Goal: Task Accomplishment & Management: Complete application form

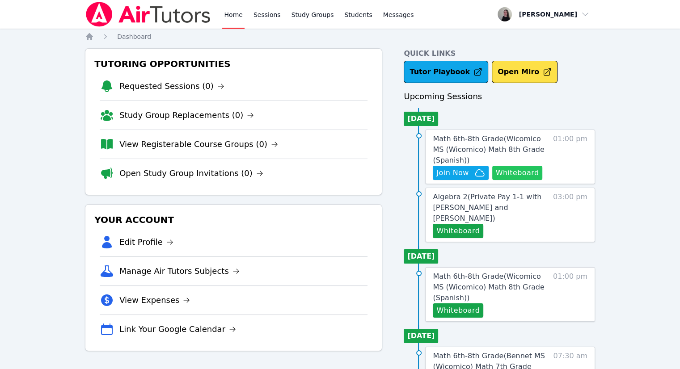
click at [513, 178] on button "Whiteboard" at bounding box center [517, 173] width 51 height 14
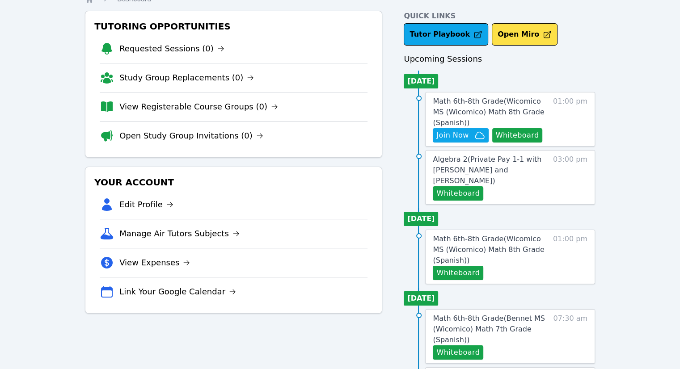
scroll to position [89, 0]
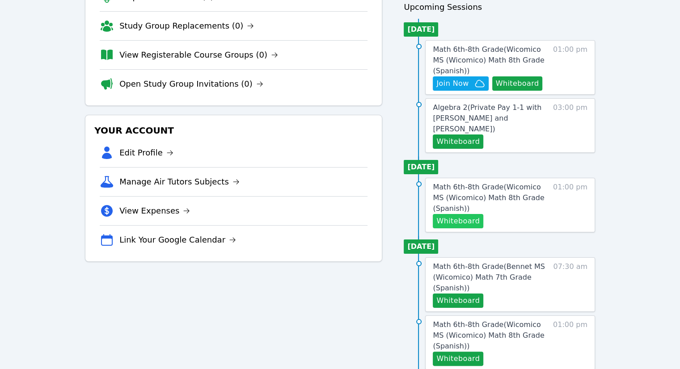
click at [458, 214] on button "Whiteboard" at bounding box center [458, 221] width 51 height 14
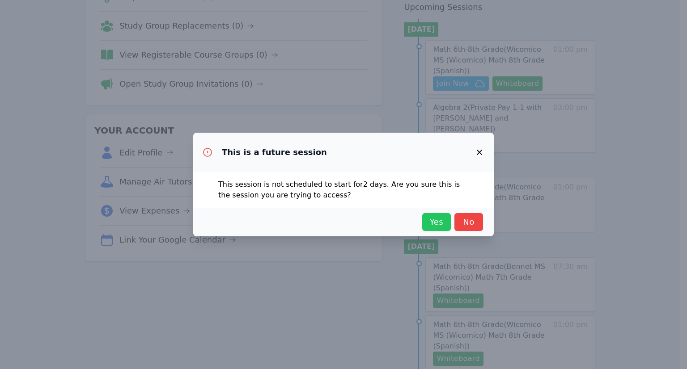
click at [437, 221] on span "Yes" at bounding box center [437, 222] width 20 height 13
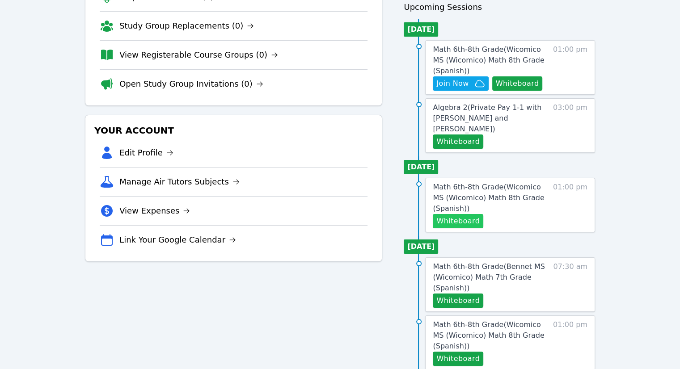
click at [467, 214] on button "Whiteboard" at bounding box center [458, 221] width 51 height 14
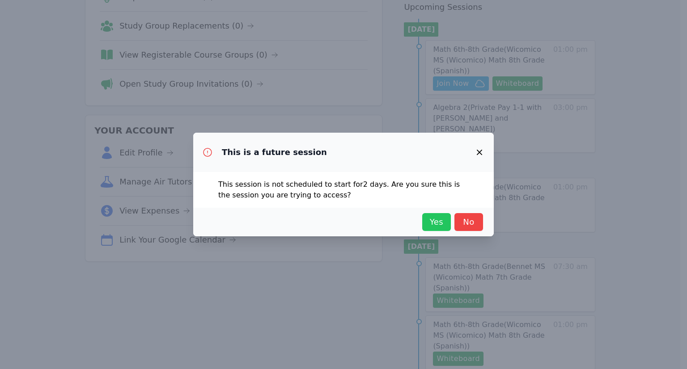
click at [436, 224] on span "Yes" at bounding box center [437, 222] width 20 height 13
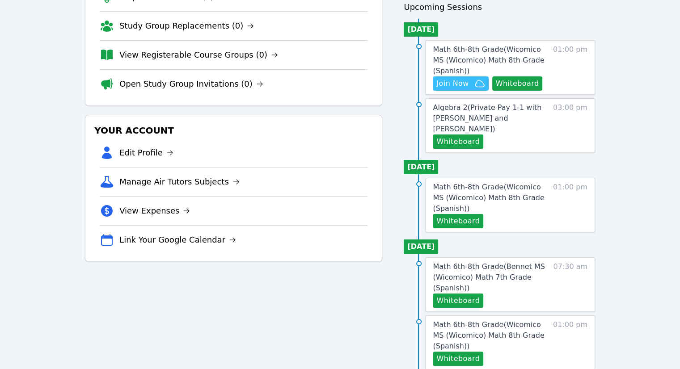
click at [465, 86] on span "Join Now" at bounding box center [453, 83] width 32 height 11
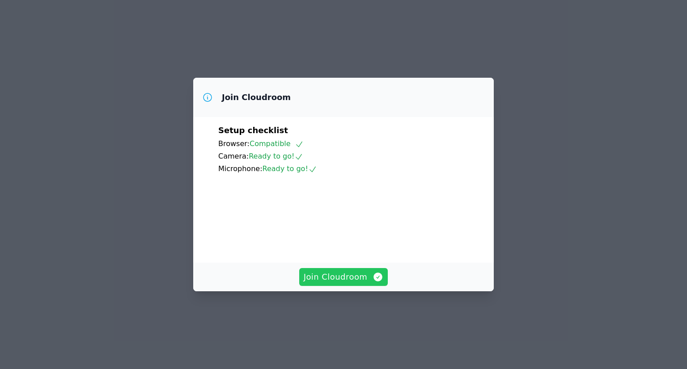
click at [351, 284] on span "Join Cloudroom" at bounding box center [344, 277] width 80 height 13
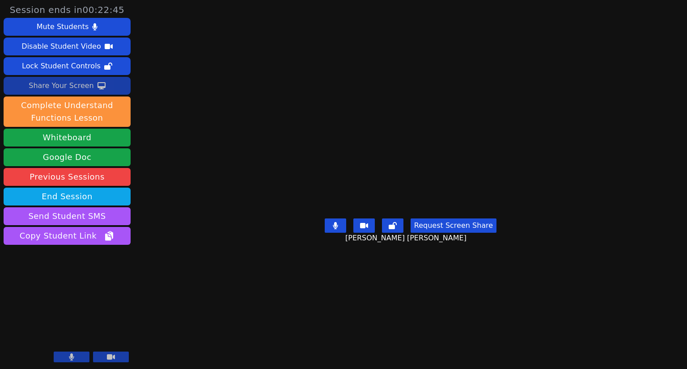
click at [55, 89] on div "Share Your Screen" at bounding box center [61, 86] width 65 height 14
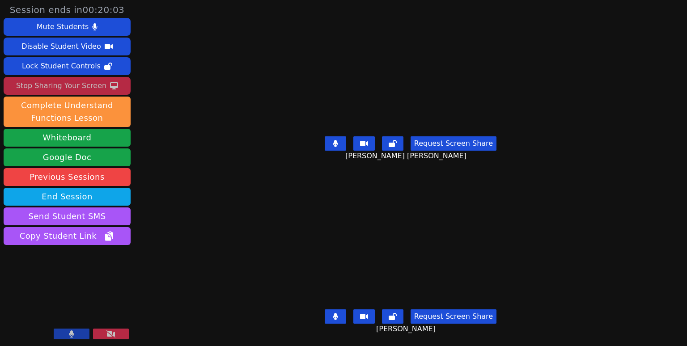
click at [43, 85] on div "Stop Sharing Your Screen" at bounding box center [61, 86] width 90 height 14
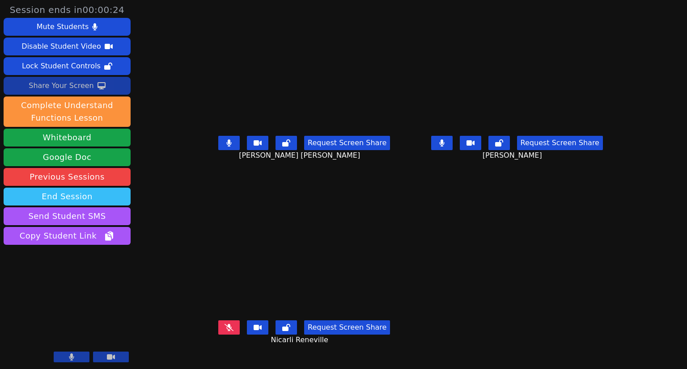
click at [72, 202] on button "End Session" at bounding box center [67, 197] width 127 height 18
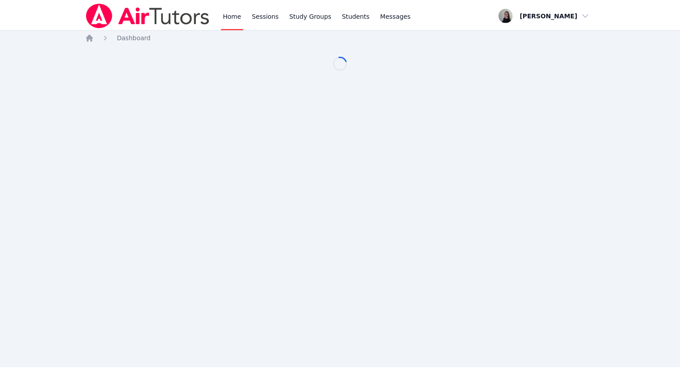
scroll to position [89, 0]
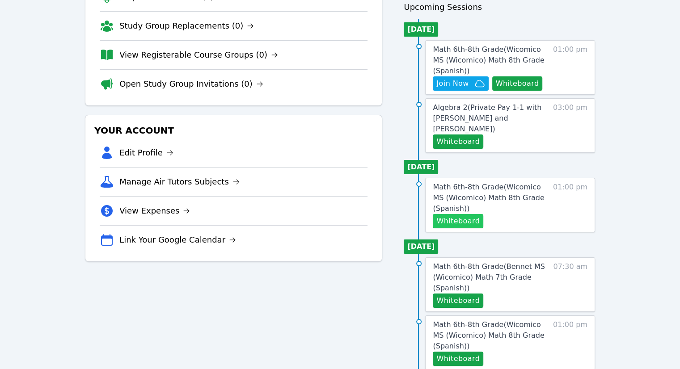
click at [472, 214] on button "Whiteboard" at bounding box center [458, 221] width 51 height 14
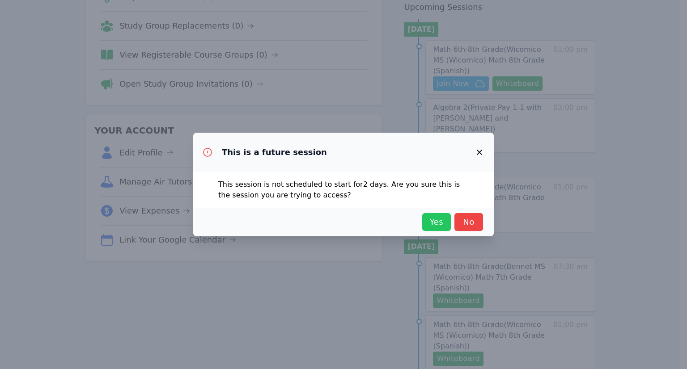
click at [436, 229] on button "Yes" at bounding box center [436, 222] width 29 height 18
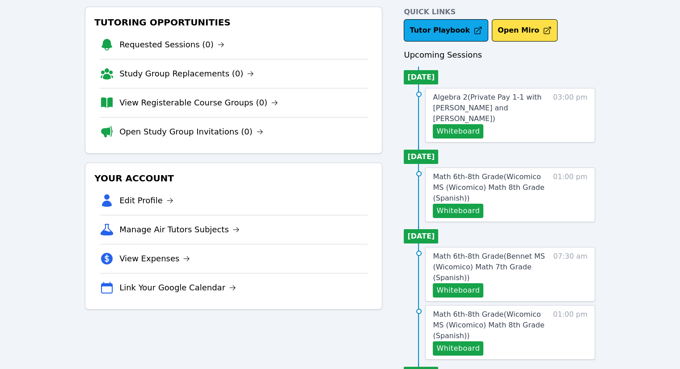
scroll to position [0, 0]
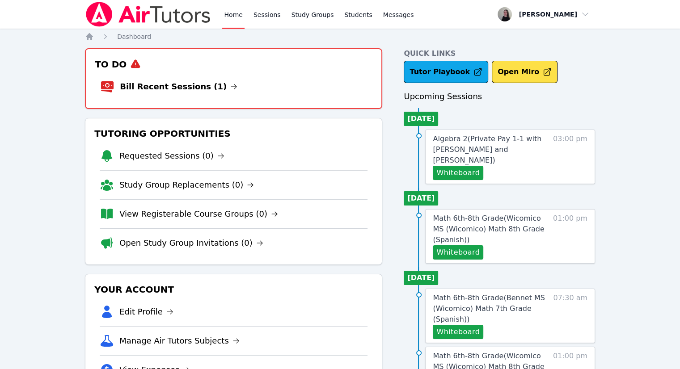
click at [220, 86] on li "Bill Recent Sessions (1)" at bounding box center [233, 86] width 267 height 29
click at [166, 80] on li "Bill Recent Sessions (1)" at bounding box center [233, 86] width 267 height 29
click at [164, 83] on link "Bill Recent Sessions (1)" at bounding box center [179, 87] width 118 height 13
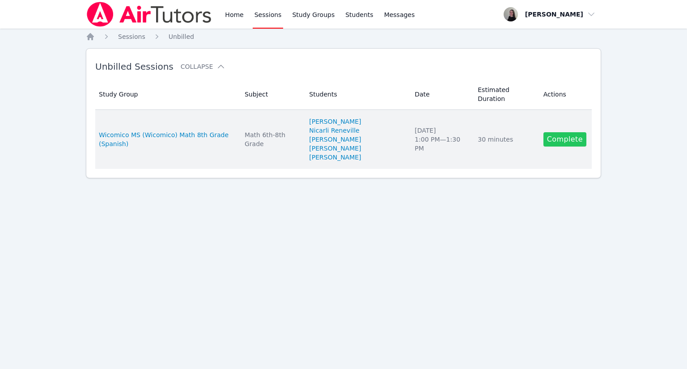
click at [562, 132] on link "Complete" at bounding box center [564, 139] width 43 height 14
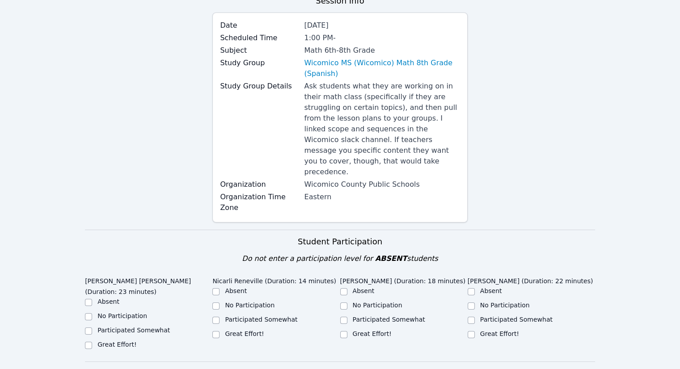
scroll to position [179, 0]
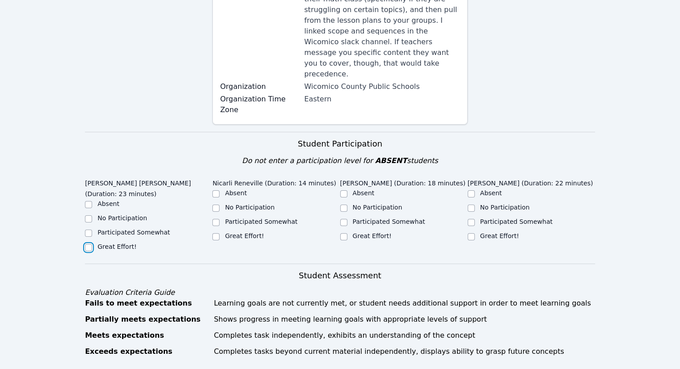
click at [88, 244] on input "Great Effort!" at bounding box center [88, 247] width 7 height 7
checkbox input "true"
click at [222, 232] on div "Great Effort!" at bounding box center [275, 237] width 127 height 11
click at [220, 232] on div at bounding box center [215, 237] width 7 height 11
click at [390, 218] on label "Participated Somewhat" at bounding box center [389, 221] width 72 height 7
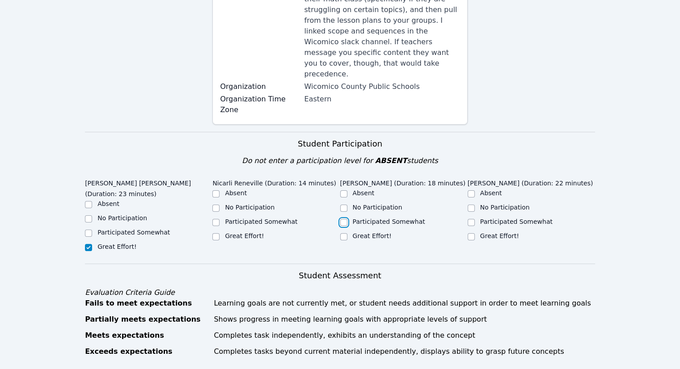
click at [348, 219] on input "Participated Somewhat" at bounding box center [343, 222] width 7 height 7
checkbox input "true"
click at [477, 232] on div "Great Effort!" at bounding box center [531, 237] width 127 height 11
click at [223, 232] on div "Great Effort!" at bounding box center [275, 237] width 127 height 11
click at [218, 233] on input "Great Effort!" at bounding box center [215, 236] width 7 height 7
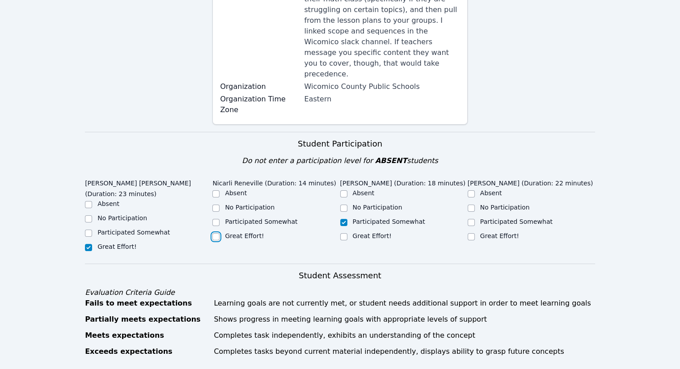
checkbox input "true"
drag, startPoint x: 509, startPoint y: 210, endPoint x: 478, endPoint y: 219, distance: 31.8
click at [508, 232] on div "Great Effort!" at bounding box center [499, 236] width 39 height 9
drag, startPoint x: 457, startPoint y: 222, endPoint x: 462, endPoint y: 219, distance: 5.6
click at [459, 232] on div "Great Effort!" at bounding box center [403, 237] width 127 height 11
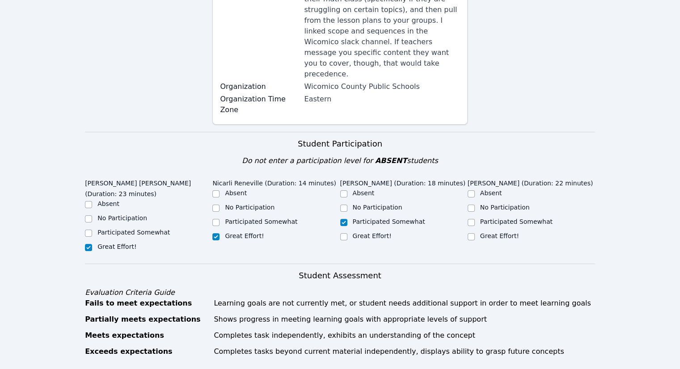
click at [468, 216] on div "[PERSON_NAME] [PERSON_NAME] (Duration: 23 minutes) Absent No Participation Part…" at bounding box center [340, 219] width 510 height 89
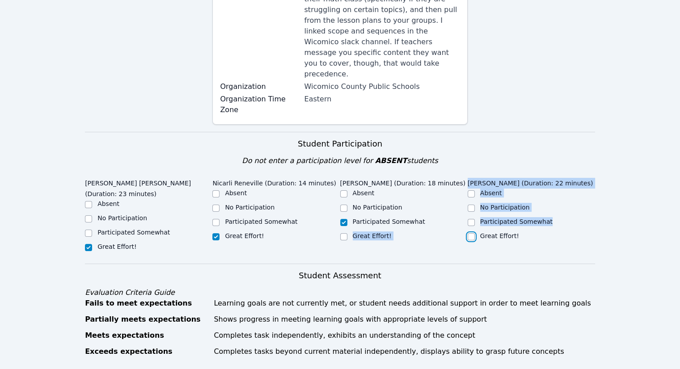
click at [470, 233] on input "Great Effort!" at bounding box center [471, 236] width 7 height 7
checkbox input "true"
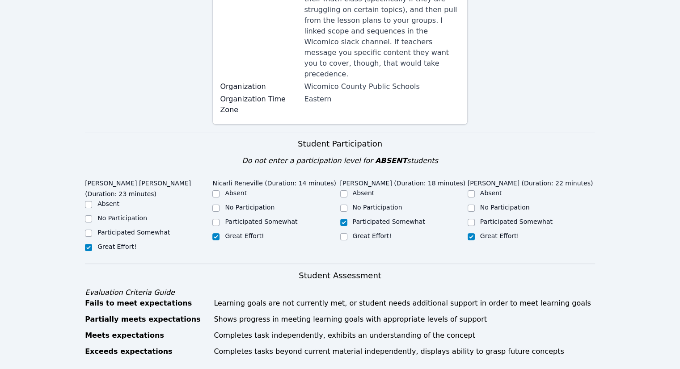
click at [576, 233] on div "[PERSON_NAME] (Duration: 22 minutes) Absent No Participation Participated Somew…" at bounding box center [531, 216] width 127 height 83
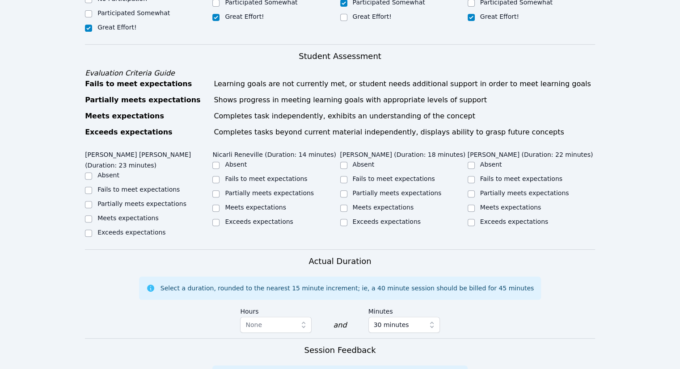
scroll to position [403, 0]
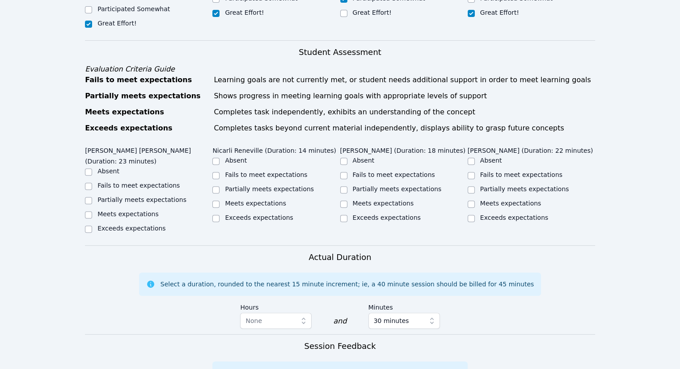
click at [128, 211] on label "Meets expectations" at bounding box center [128, 214] width 61 height 7
click at [92, 212] on input "Meets expectations" at bounding box center [88, 215] width 7 height 7
checkbox input "true"
click at [258, 200] on label "Meets expectations" at bounding box center [255, 203] width 61 height 7
click at [220, 201] on input "Meets expectations" at bounding box center [215, 204] width 7 height 7
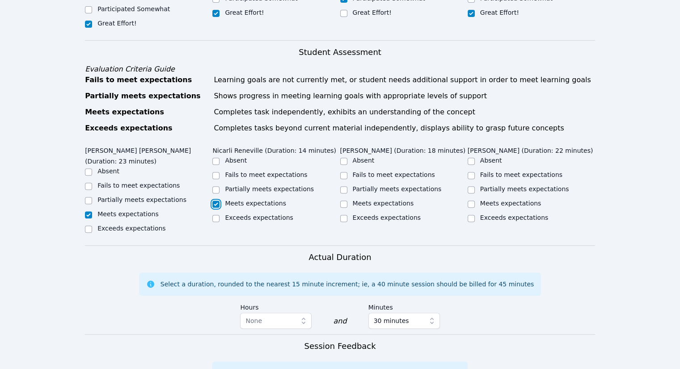
checkbox input "true"
click at [383, 200] on label "Meets expectations" at bounding box center [383, 203] width 61 height 7
click at [348, 201] on input "Meets expectations" at bounding box center [343, 204] width 7 height 7
checkbox input "true"
click at [377, 186] on label "Partially meets expectations" at bounding box center [397, 189] width 89 height 7
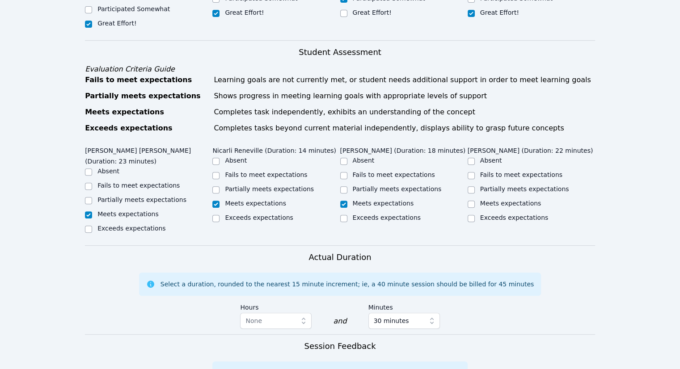
click at [348, 187] on input "Partially meets expectations" at bounding box center [343, 190] width 7 height 7
checkbox input "true"
checkbox input "false"
click at [507, 199] on div "Meets expectations" at bounding box center [531, 204] width 127 height 11
click at [469, 199] on div at bounding box center [471, 204] width 7 height 11
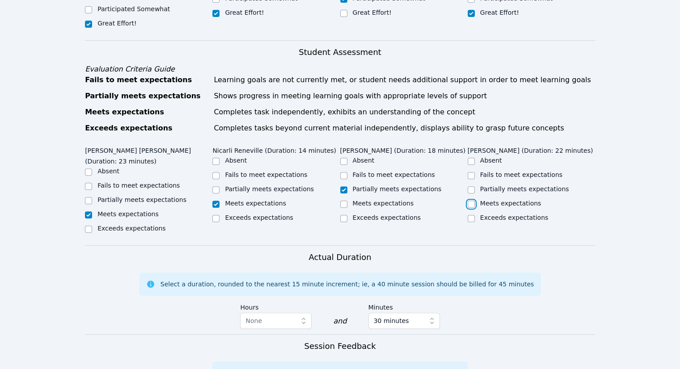
drag, startPoint x: 474, startPoint y: 182, endPoint x: 468, endPoint y: 190, distance: 10.6
click at [474, 201] on input "Meets expectations" at bounding box center [471, 204] width 7 height 7
checkbox input "true"
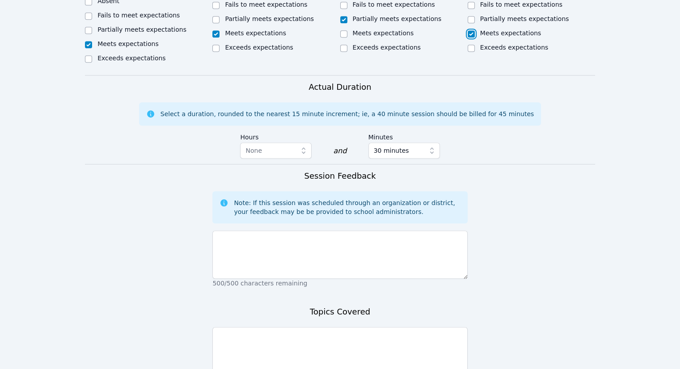
scroll to position [581, 0]
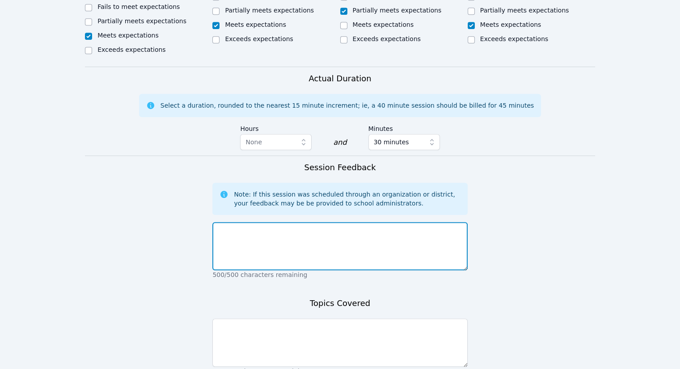
click at [383, 222] on textarea at bounding box center [339, 246] width 255 height 48
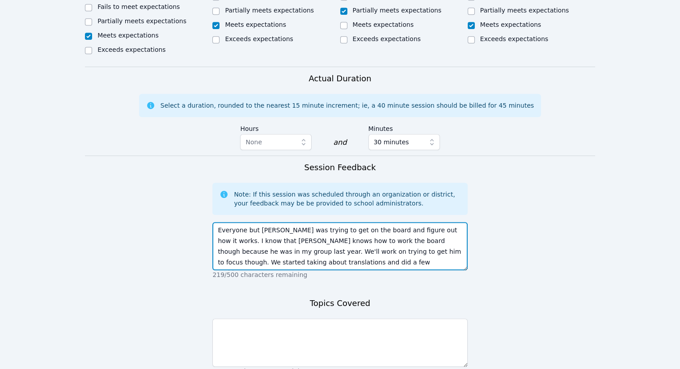
type textarea "Everyone but [PERSON_NAME] was trying to get on the board and figure out how it…"
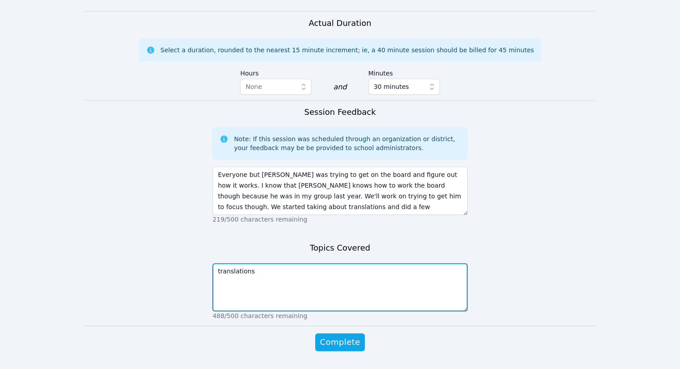
scroll to position [640, 0]
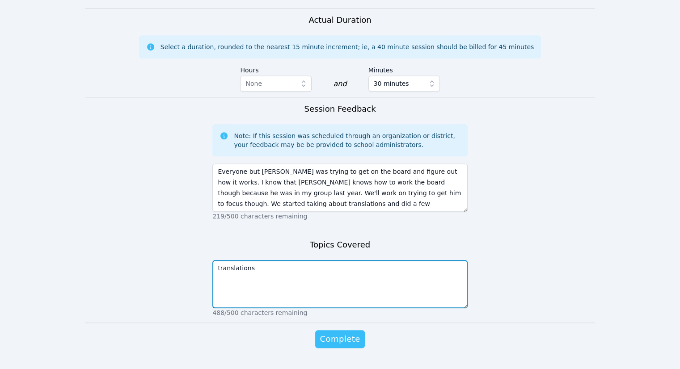
type textarea "translations"
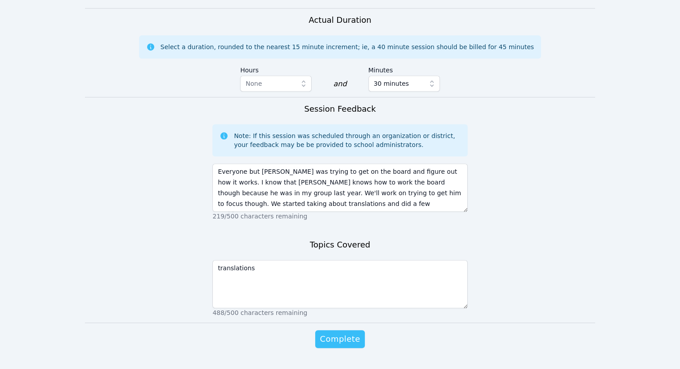
click at [360, 331] on button "Complete" at bounding box center [339, 340] width 49 height 18
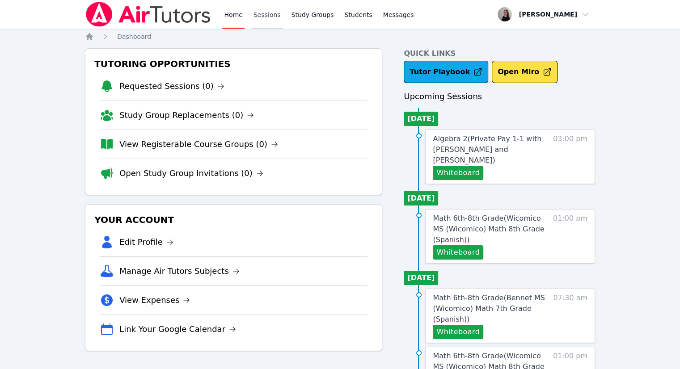
click at [258, 26] on link "Sessions" at bounding box center [267, 14] width 31 height 29
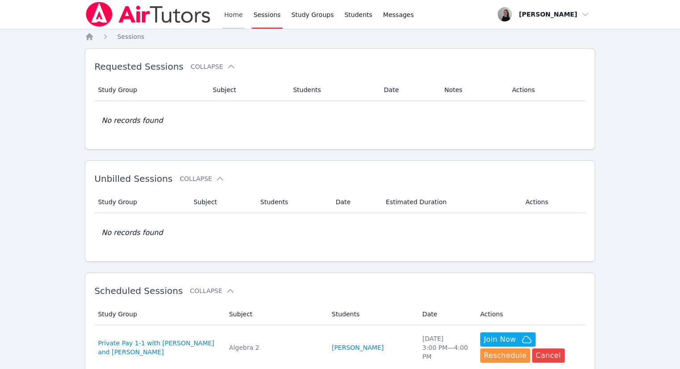
click at [231, 18] on link "Home" at bounding box center [233, 14] width 22 height 29
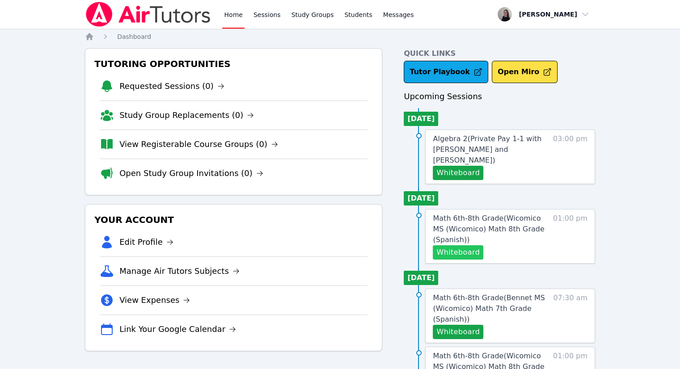
click at [469, 246] on button "Whiteboard" at bounding box center [458, 253] width 51 height 14
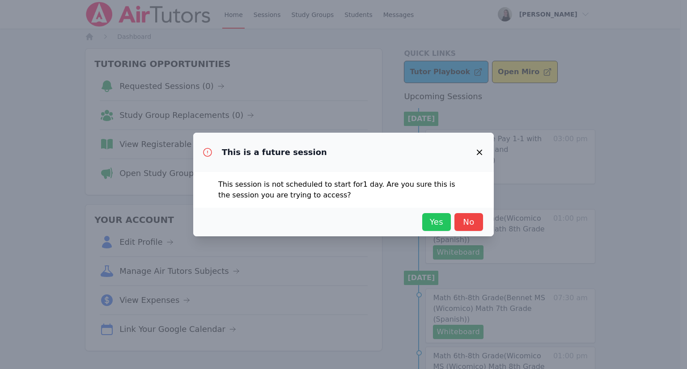
click at [429, 216] on span "Yes" at bounding box center [437, 222] width 20 height 13
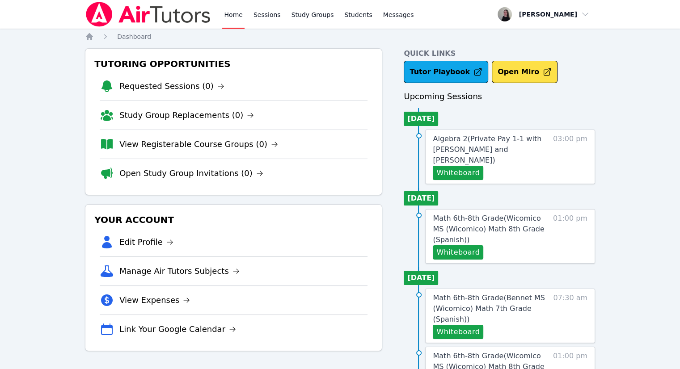
click at [488, 221] on span "Math 6th-8th Grade ( Wicomico MS (Wicomico) Math 8th Grade (Spanish) )" at bounding box center [488, 229] width 111 height 30
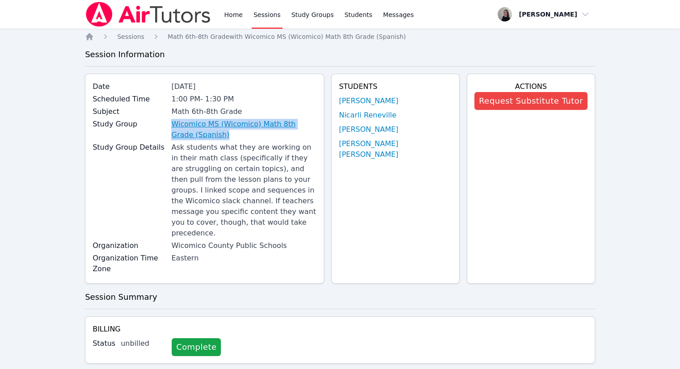
drag, startPoint x: 179, startPoint y: 122, endPoint x: 212, endPoint y: 138, distance: 36.8
click at [212, 138] on div "Study Group Wicomico MS (Wicomico) Math 8th Grade (Spanish)" at bounding box center [205, 130] width 224 height 23
copy link "Wicomico MS (Wicomico) Math 8th Grade (Spanish)"
click at [138, 40] on span "Sessions" at bounding box center [130, 36] width 27 height 7
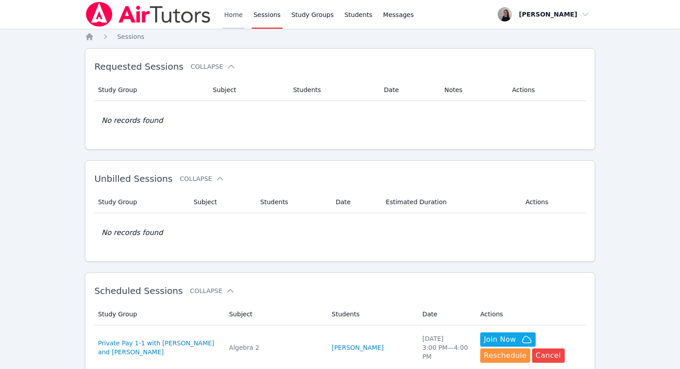
click at [238, 14] on link "Home" at bounding box center [233, 14] width 22 height 29
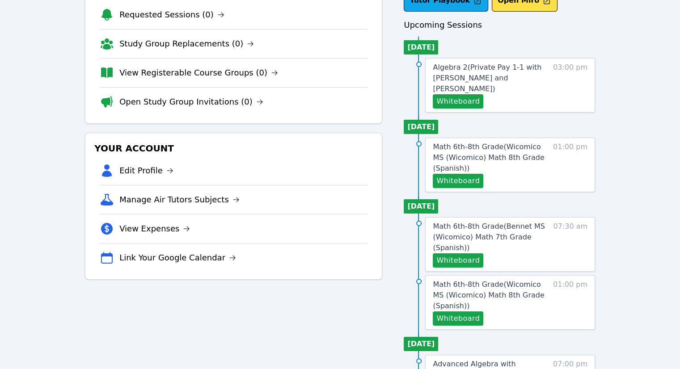
scroll to position [89, 0]
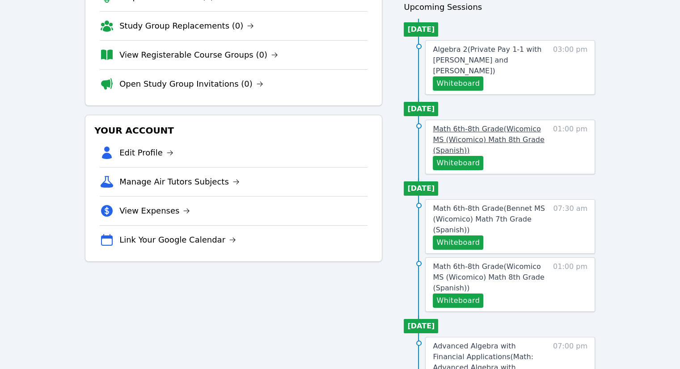
click at [457, 127] on span "Math 6th-8th Grade ( Wicomico MS (Wicomico) Math 8th Grade (Spanish) )" at bounding box center [488, 140] width 111 height 30
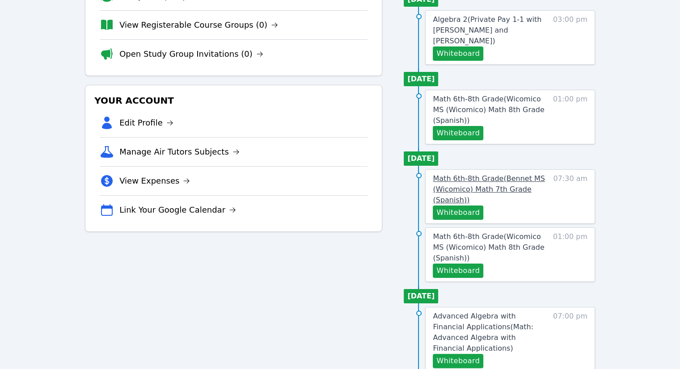
scroll to position [134, 0]
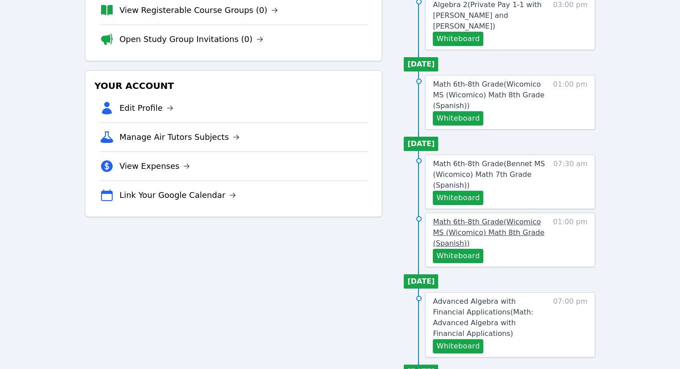
click at [477, 225] on span "Math 6th-8th Grade ( Wicomico MS (Wicomico) Math 8th Grade (Spanish) )" at bounding box center [488, 233] width 111 height 30
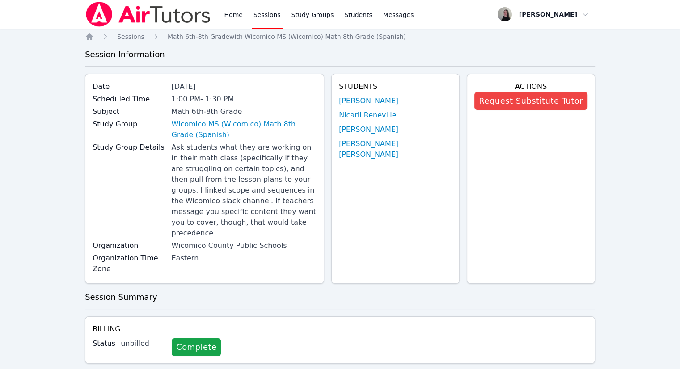
scroll to position [134, 0]
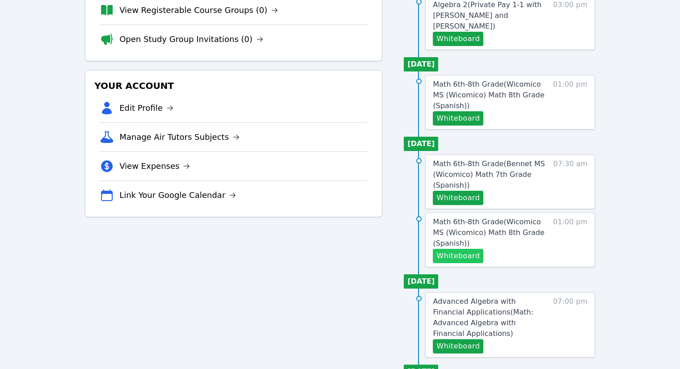
click at [451, 249] on button "Whiteboard" at bounding box center [458, 256] width 51 height 14
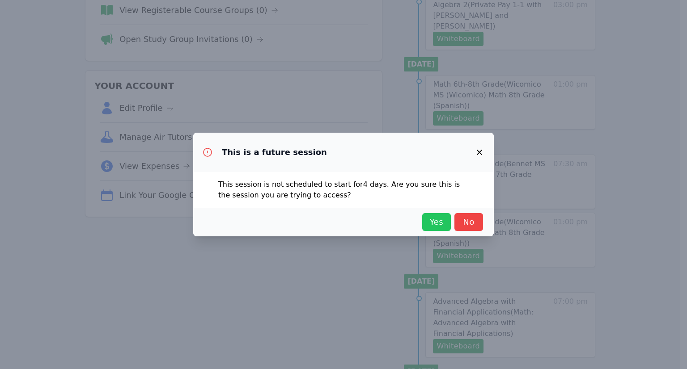
click at [441, 218] on span "Yes" at bounding box center [437, 222] width 20 height 13
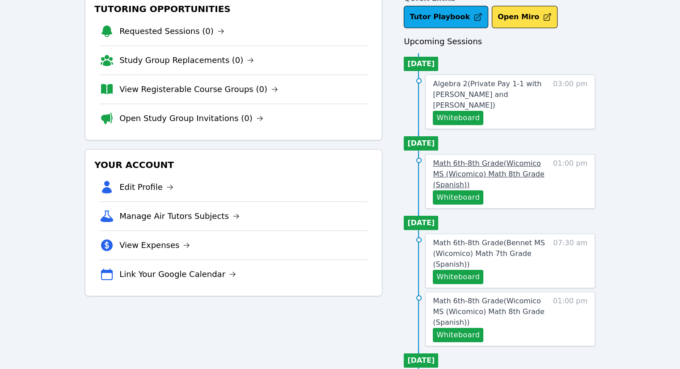
scroll to position [0, 0]
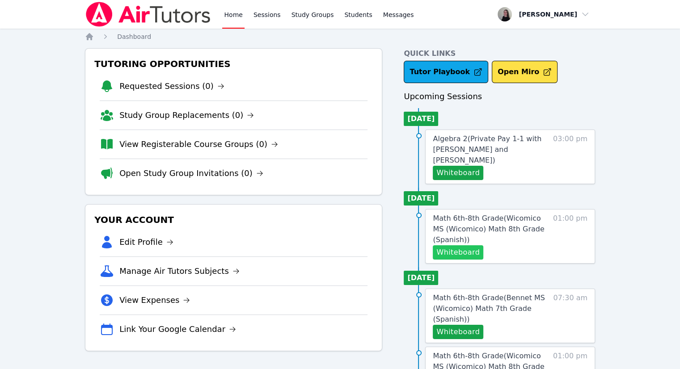
click at [459, 246] on button "Whiteboard" at bounding box center [458, 253] width 51 height 14
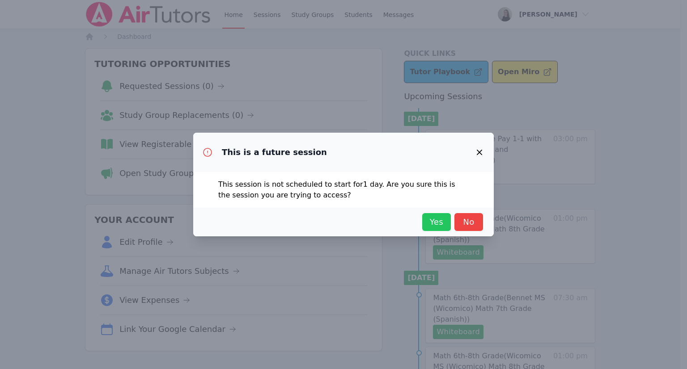
click at [441, 225] on span "Yes" at bounding box center [437, 222] width 20 height 13
